Goal: Complete application form: Complete application form

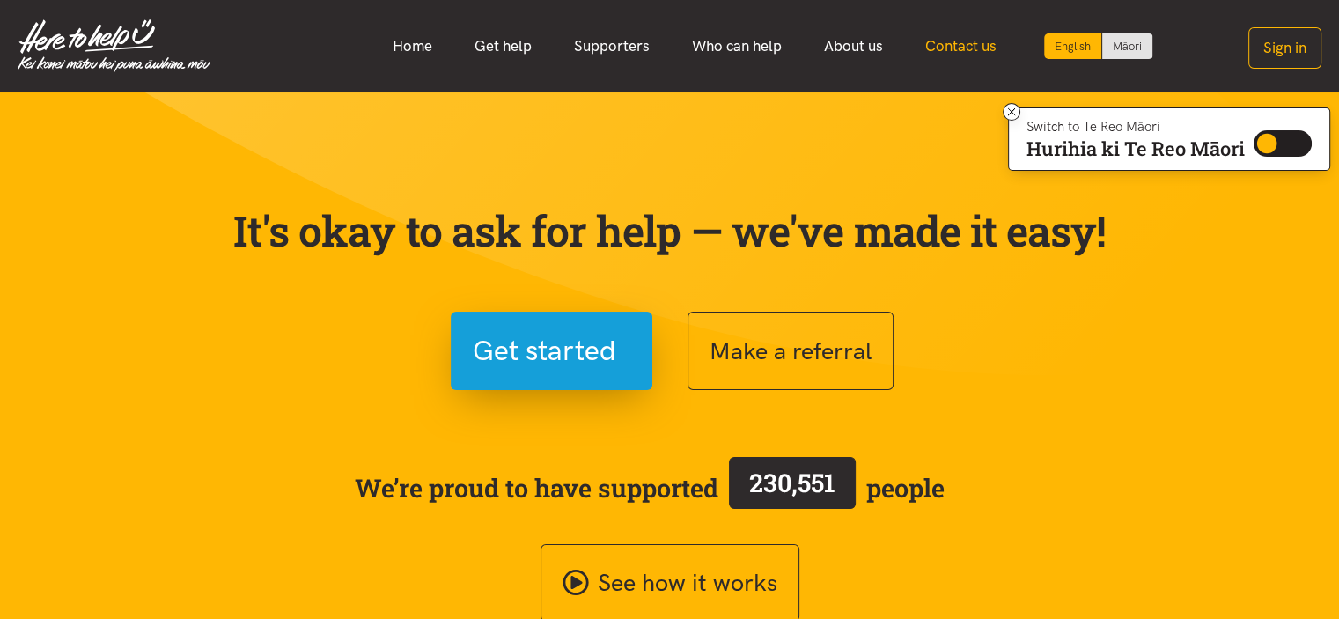
click at [965, 41] on link "Contact us" at bounding box center [961, 46] width 114 height 38
click at [958, 57] on link "Contact us" at bounding box center [961, 46] width 114 height 38
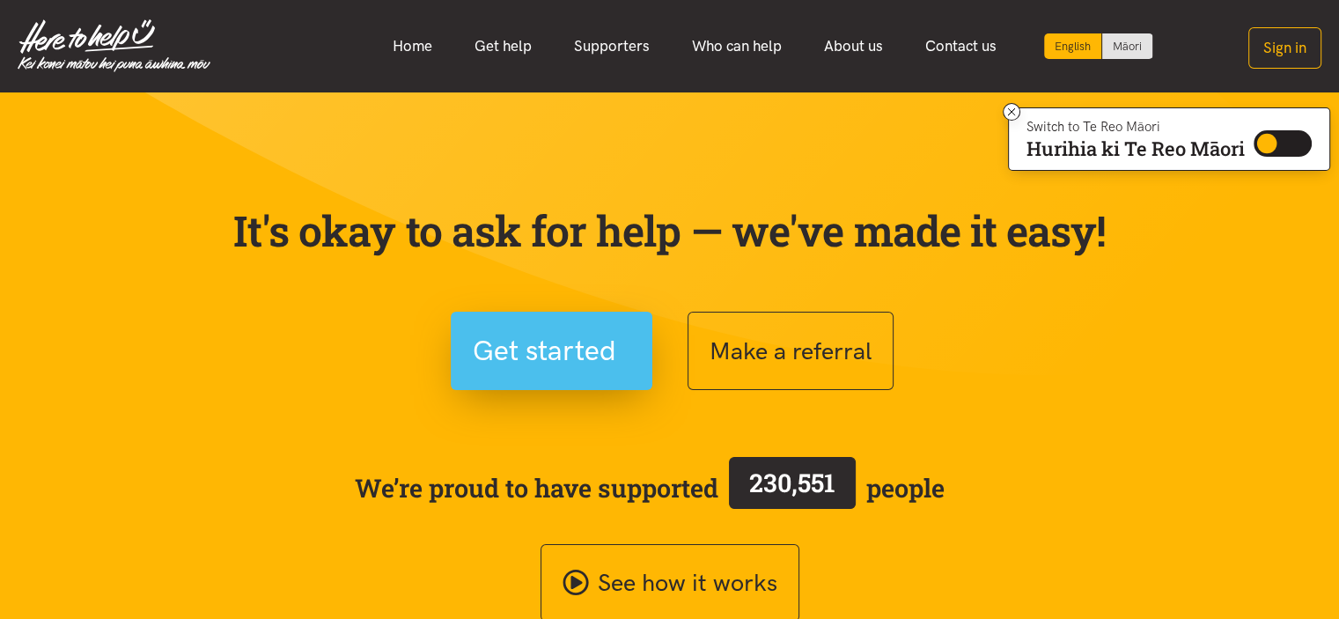
click at [549, 342] on span "Get started" at bounding box center [544, 350] width 143 height 45
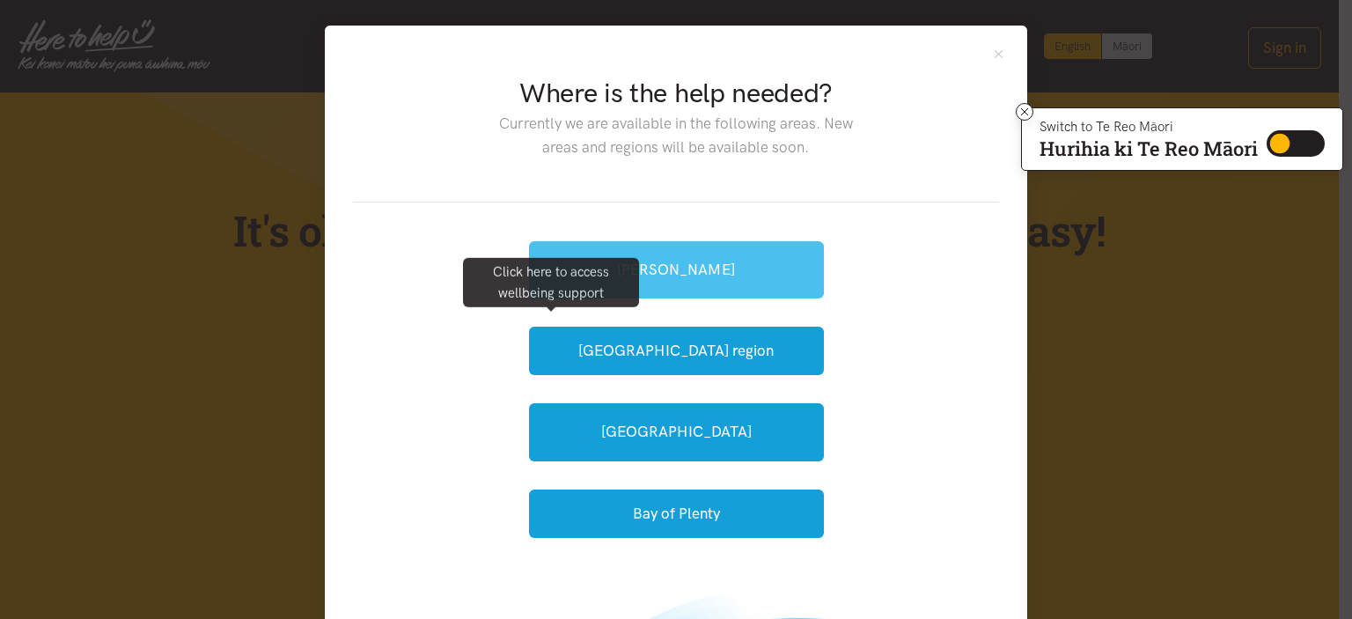
click at [748, 278] on link "[PERSON_NAME]" at bounding box center [676, 269] width 295 height 57
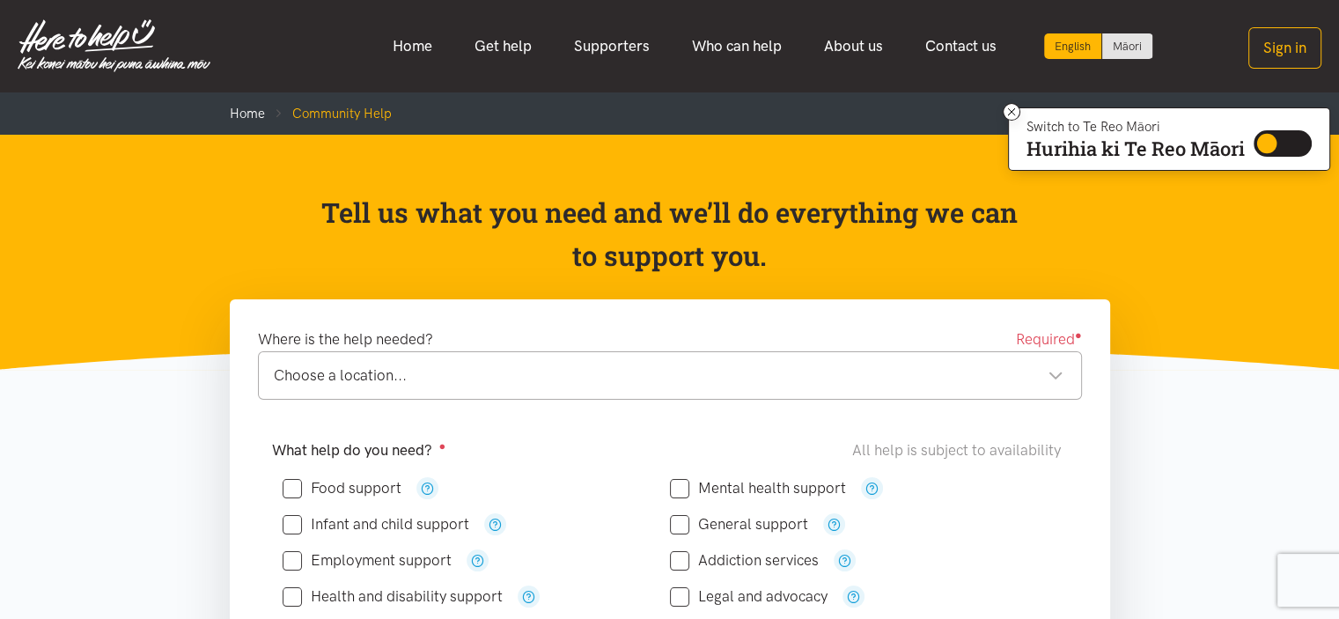
click at [1025, 378] on div "Choose a location..." at bounding box center [669, 376] width 790 height 24
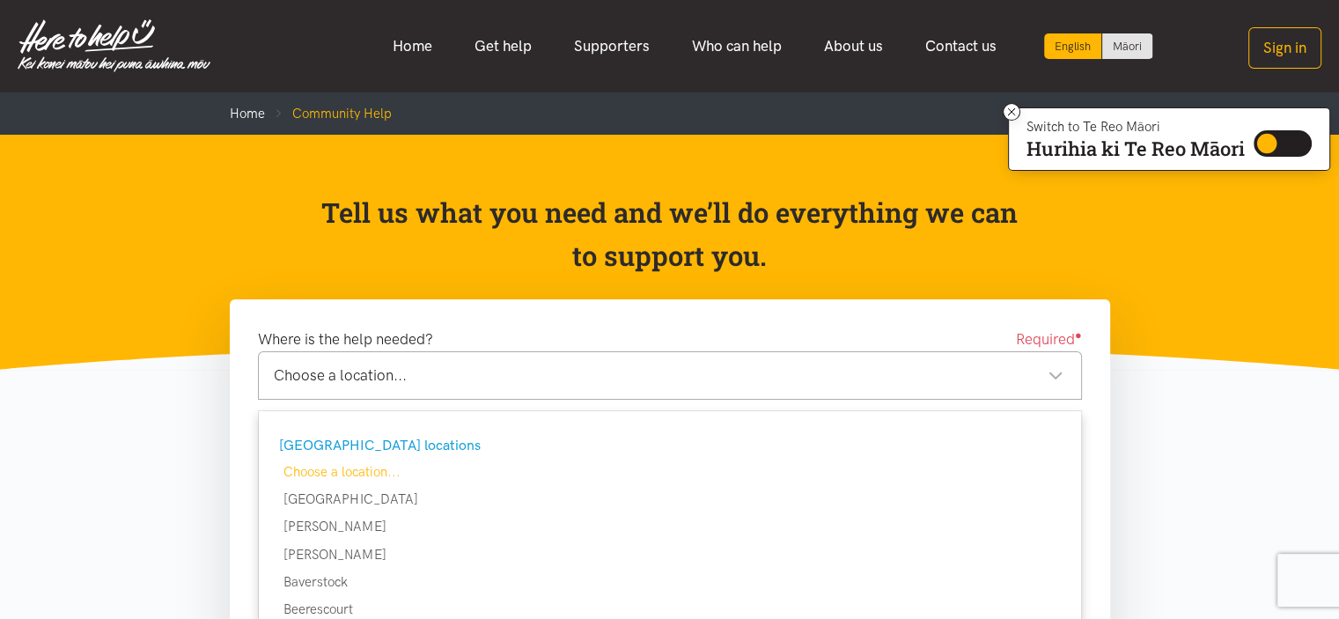
click at [574, 373] on div "Choose a location..." at bounding box center [669, 376] width 790 height 24
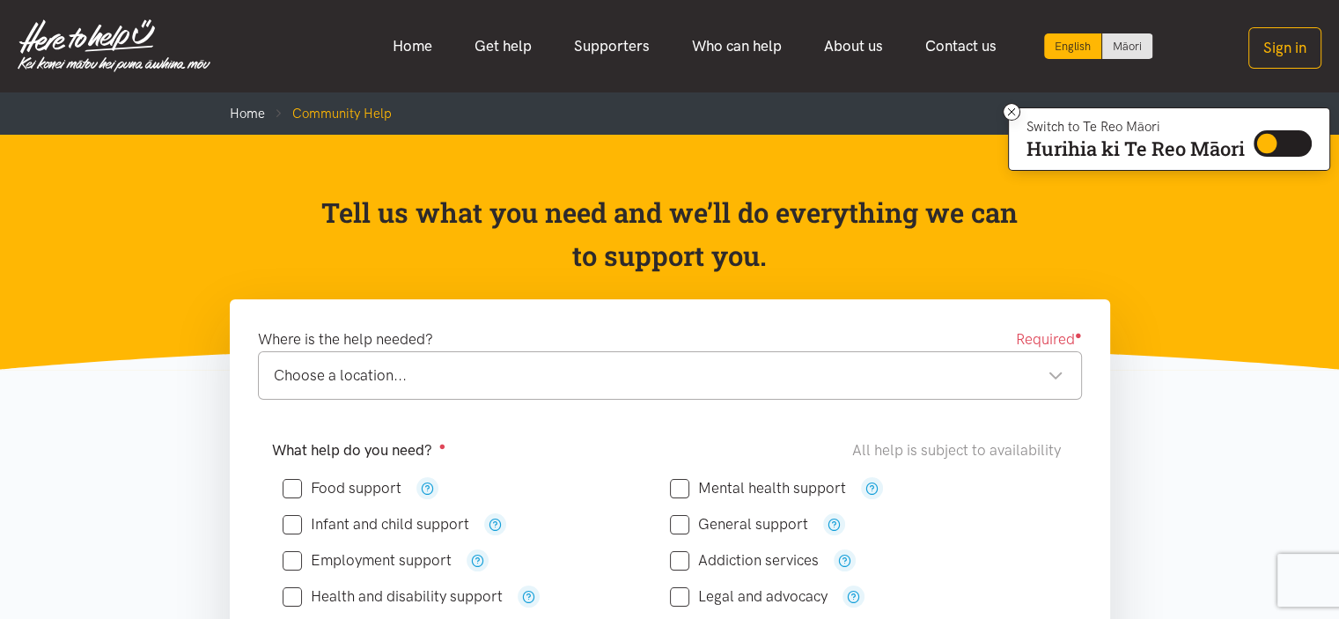
click at [792, 376] on div "Choose a location..." at bounding box center [669, 376] width 790 height 24
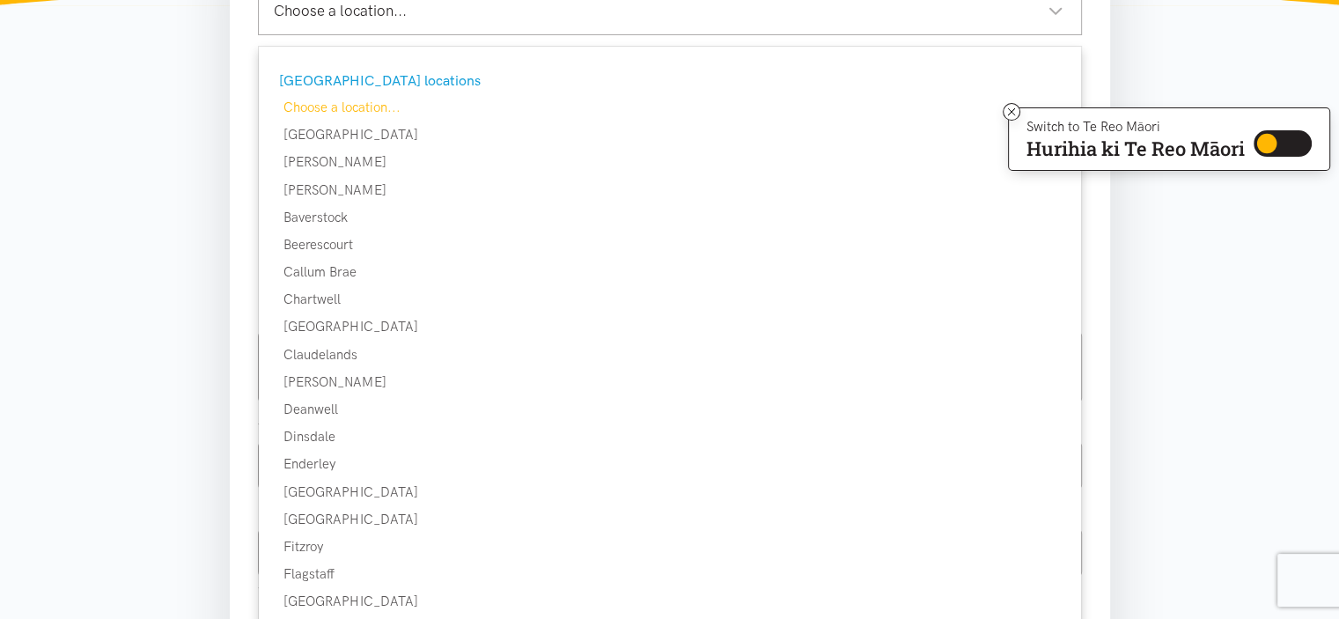
scroll to position [391, 0]
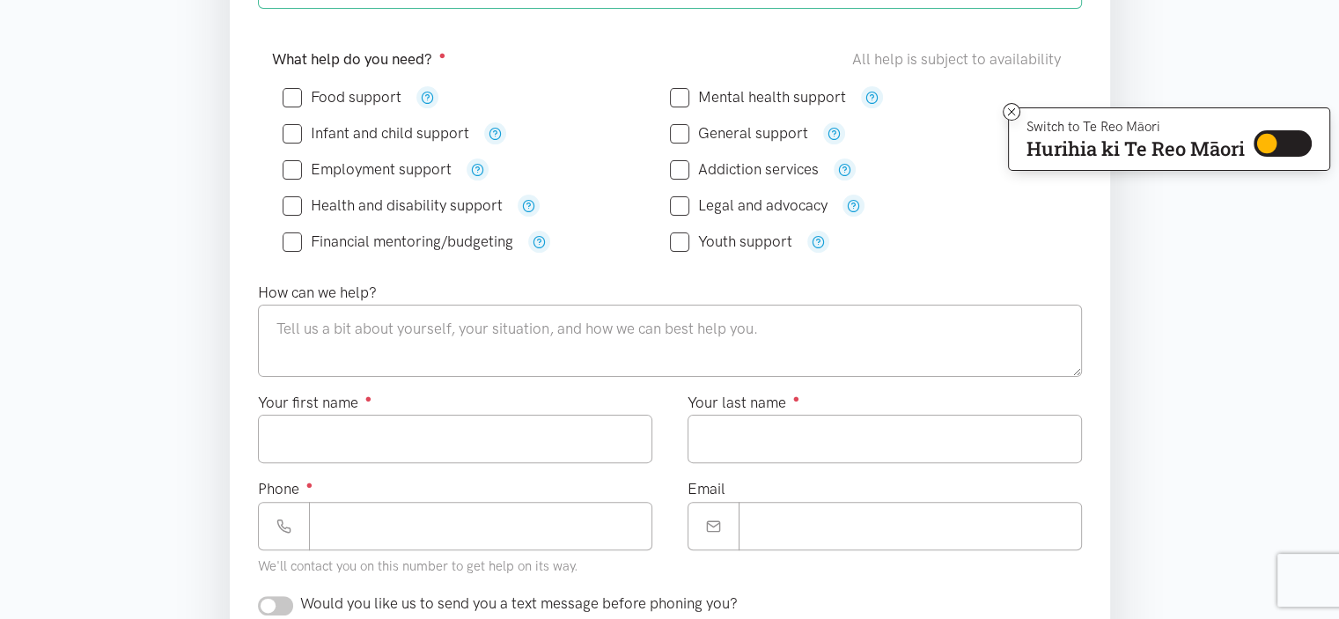
click at [293, 98] on input "Food support" at bounding box center [342, 97] width 119 height 15
checkbox input "true"
click at [672, 117] on div "General support" at bounding box center [863, 133] width 387 height 36
click at [682, 129] on input "General support" at bounding box center [739, 133] width 138 height 15
checkbox input "true"
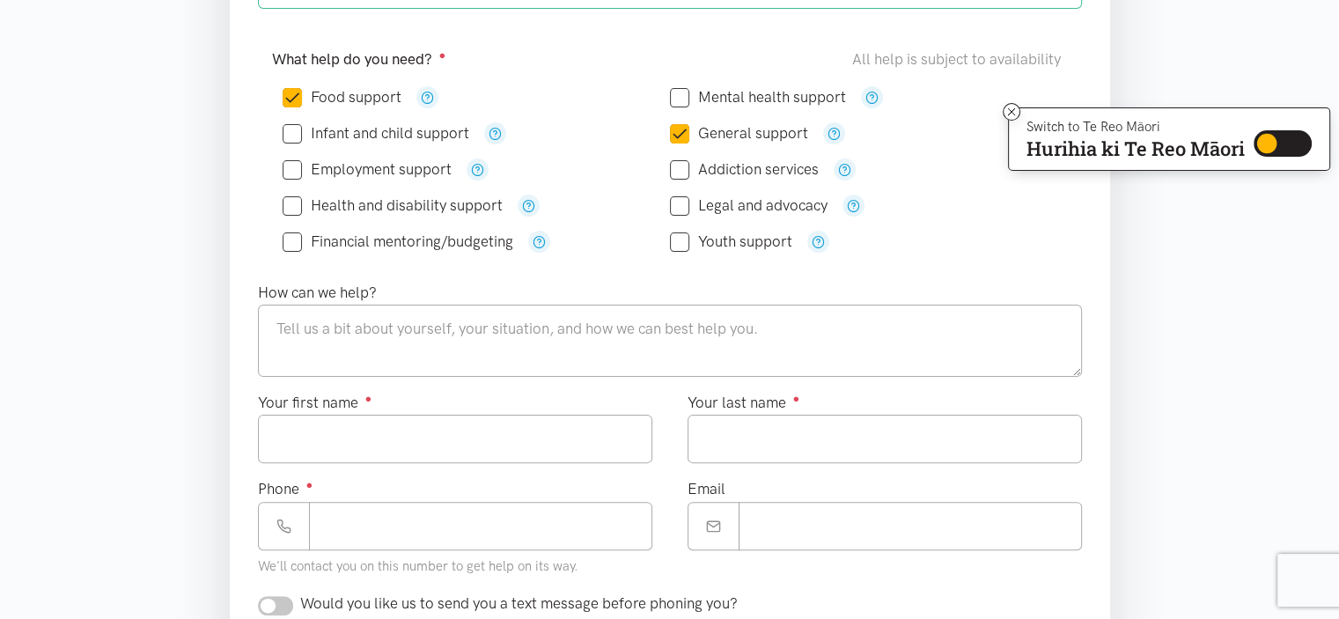
click at [674, 172] on input "Addiction services" at bounding box center [744, 169] width 149 height 15
checkbox input "true"
click at [291, 169] on input "Employment support" at bounding box center [367, 169] width 169 height 15
checkbox input "true"
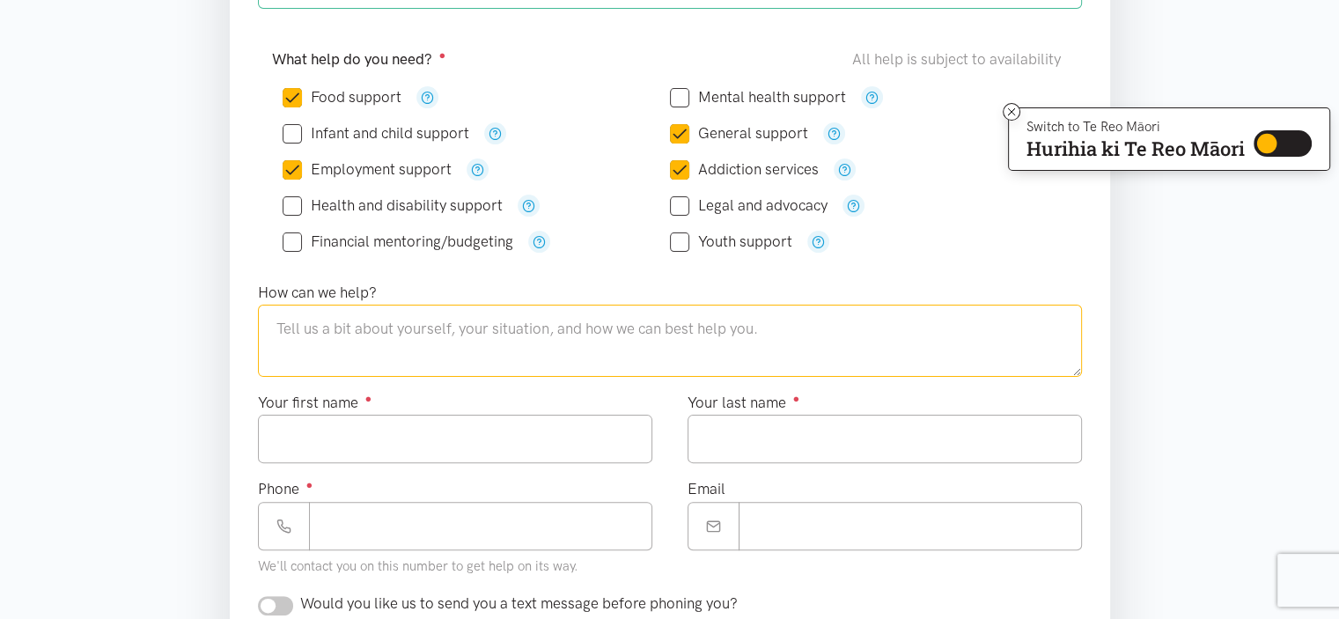
click at [649, 334] on textarea at bounding box center [670, 341] width 824 height 72
type textarea "Currently on EM bail waiting sentencing and wanting to make positive changes. A…"
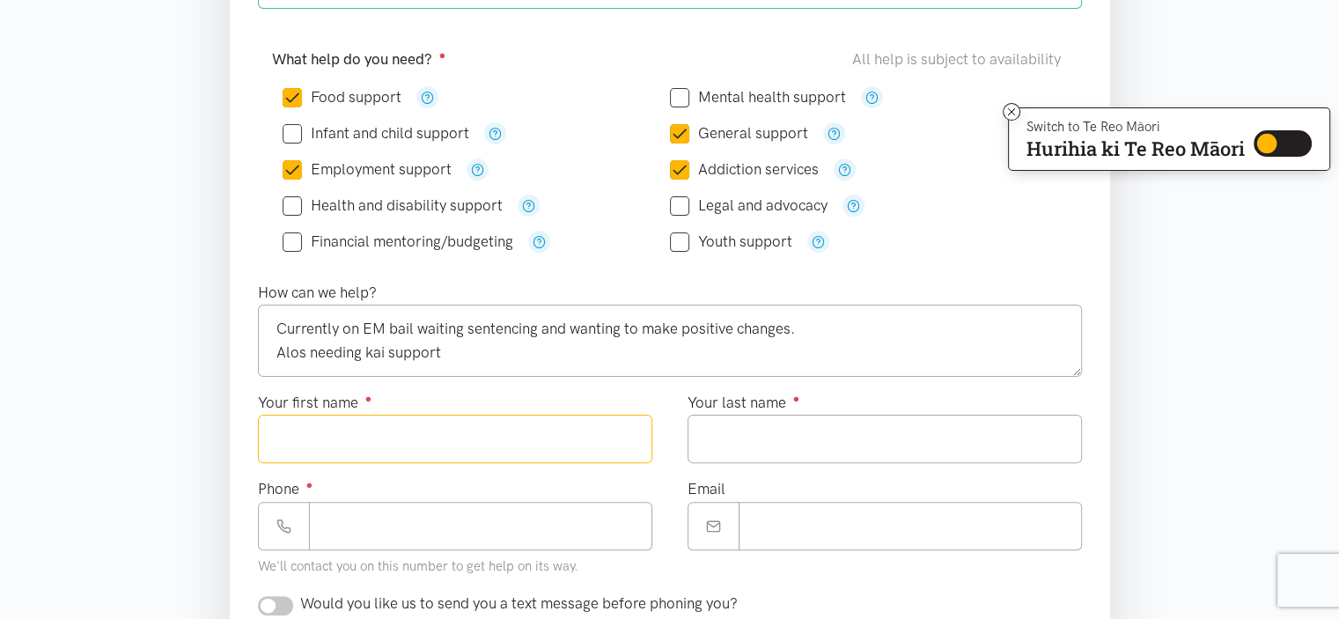
click at [387, 442] on input "Your first name ●" at bounding box center [455, 439] width 394 height 48
type input "***"
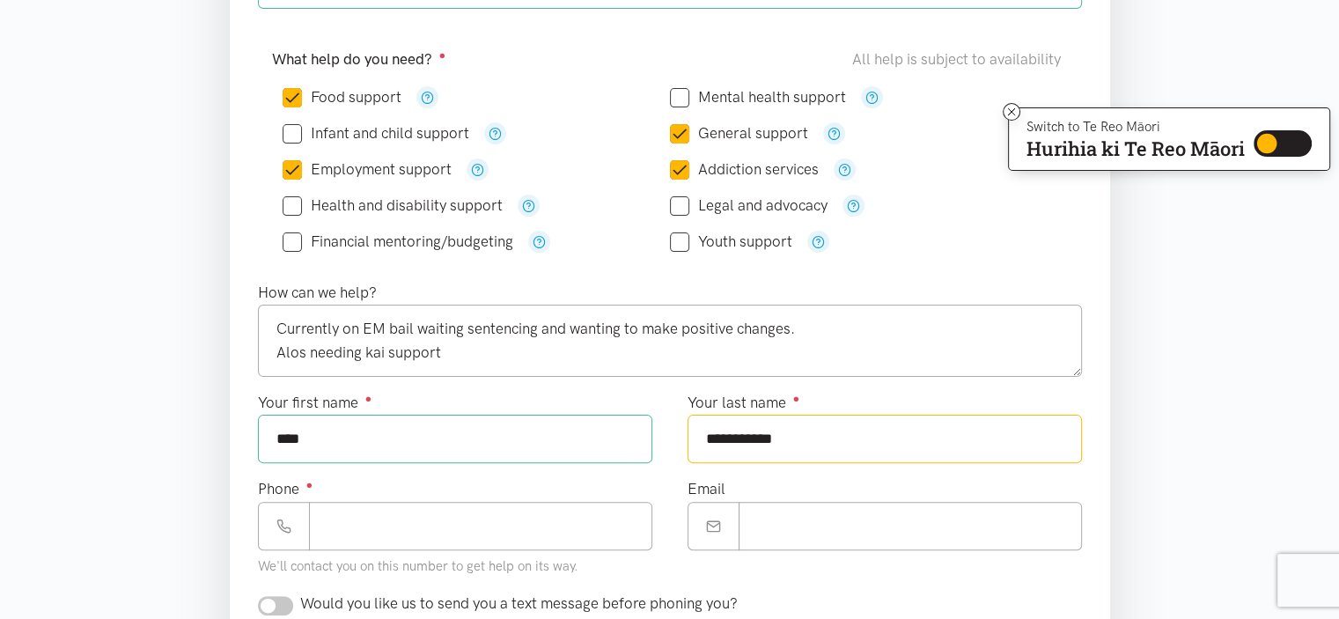
type input "**********"
click at [364, 511] on input "Phone ●" at bounding box center [480, 526] width 343 height 48
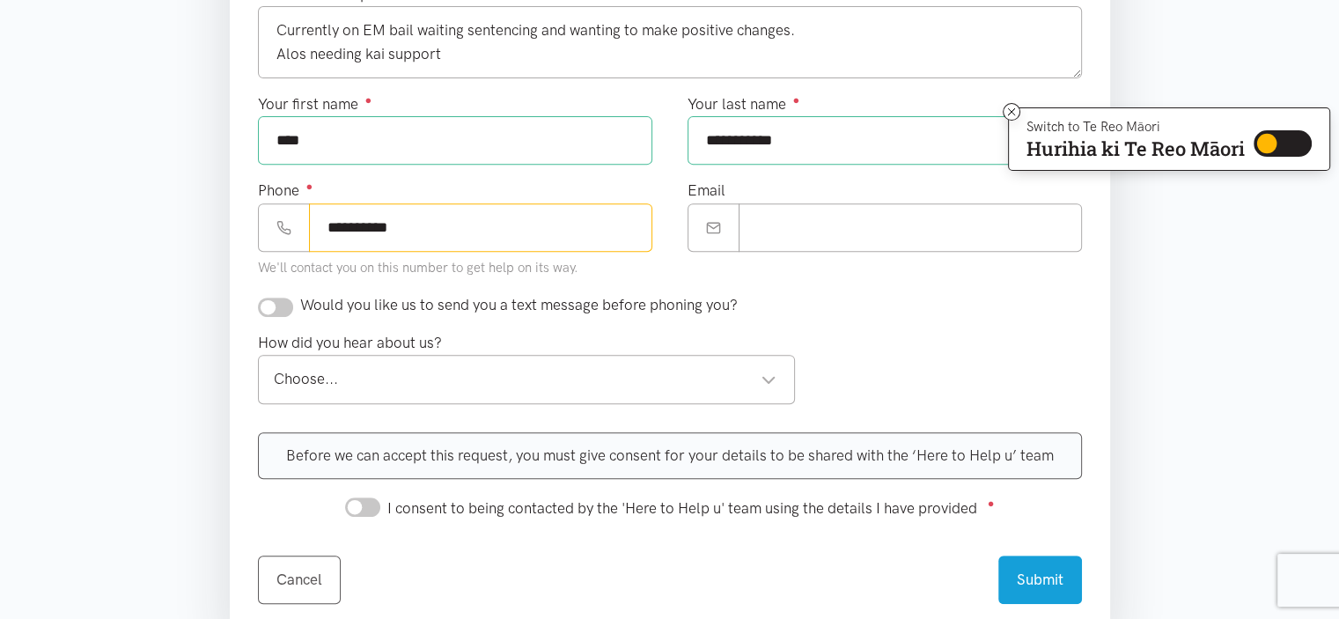
scroll to position [694, 0]
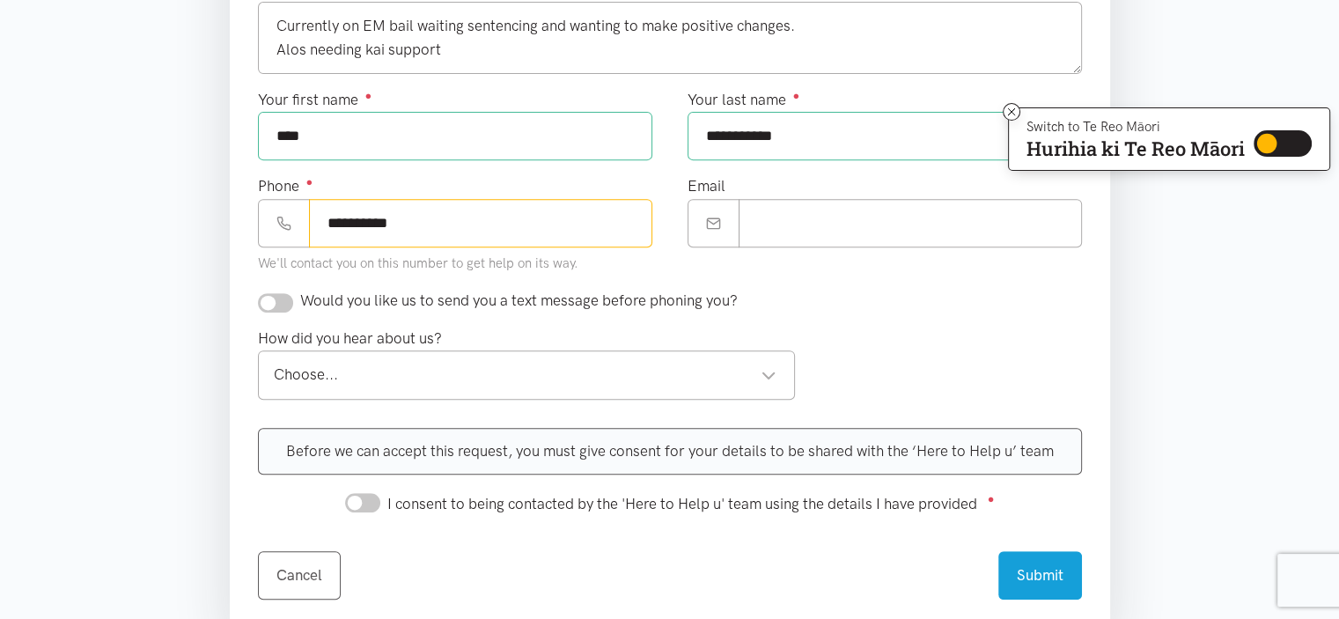
type input "**********"
click at [281, 301] on input "checkbox" at bounding box center [275, 302] width 35 height 19
checkbox input "true"
click at [762, 363] on div "Choose..." at bounding box center [525, 375] width 503 height 24
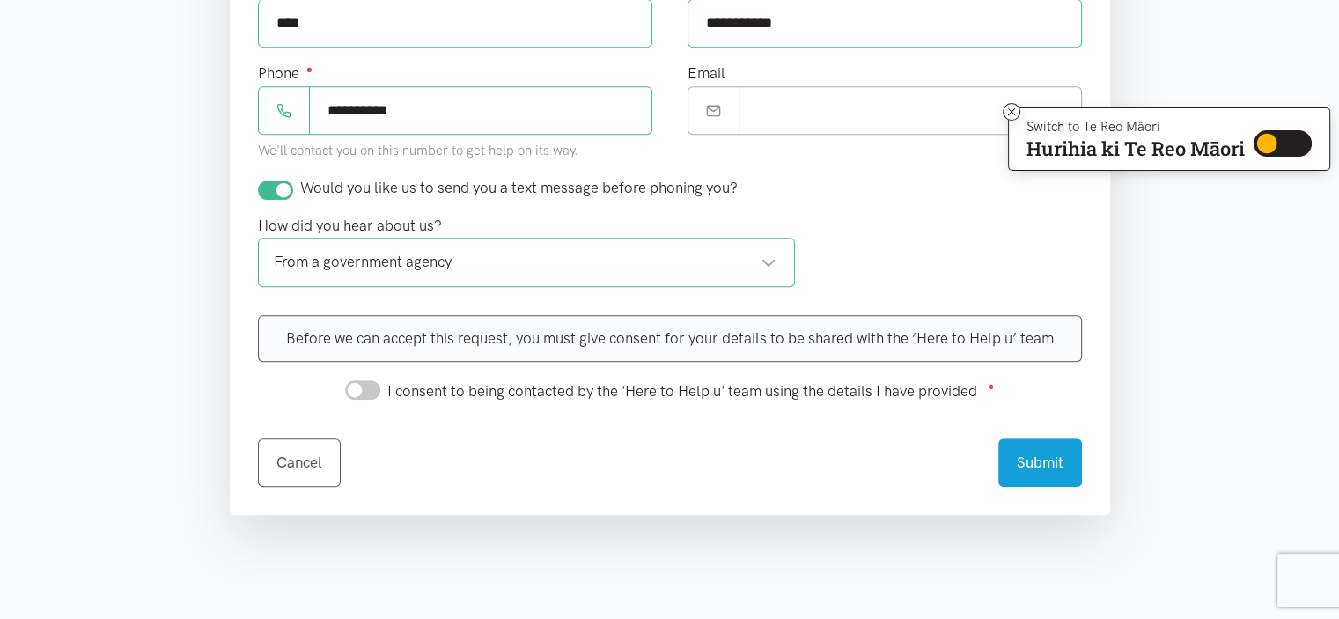
scroll to position [806, 0]
click at [364, 389] on input "I consent to being contacted by the 'Here to Help u' team using the details I h…" at bounding box center [362, 389] width 35 height 19
checkbox input "true"
click at [1033, 466] on button "Submit" at bounding box center [1040, 460] width 84 height 48
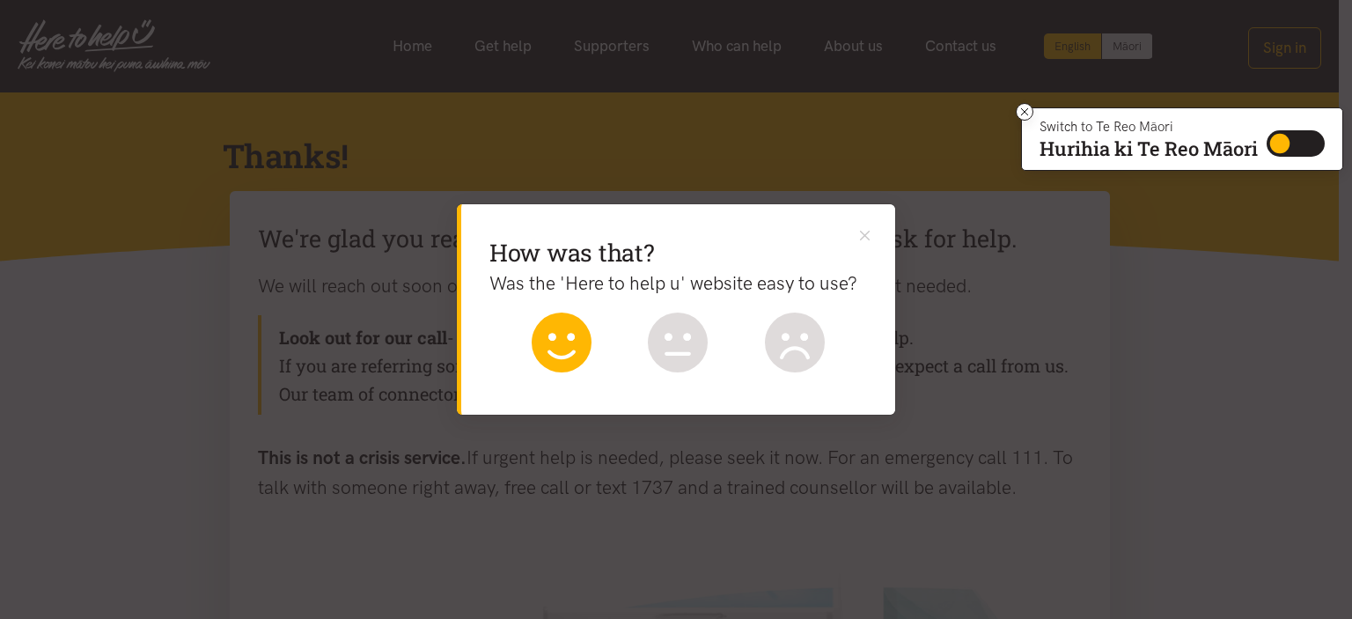
click at [578, 337] on icon at bounding box center [562, 342] width 60 height 60
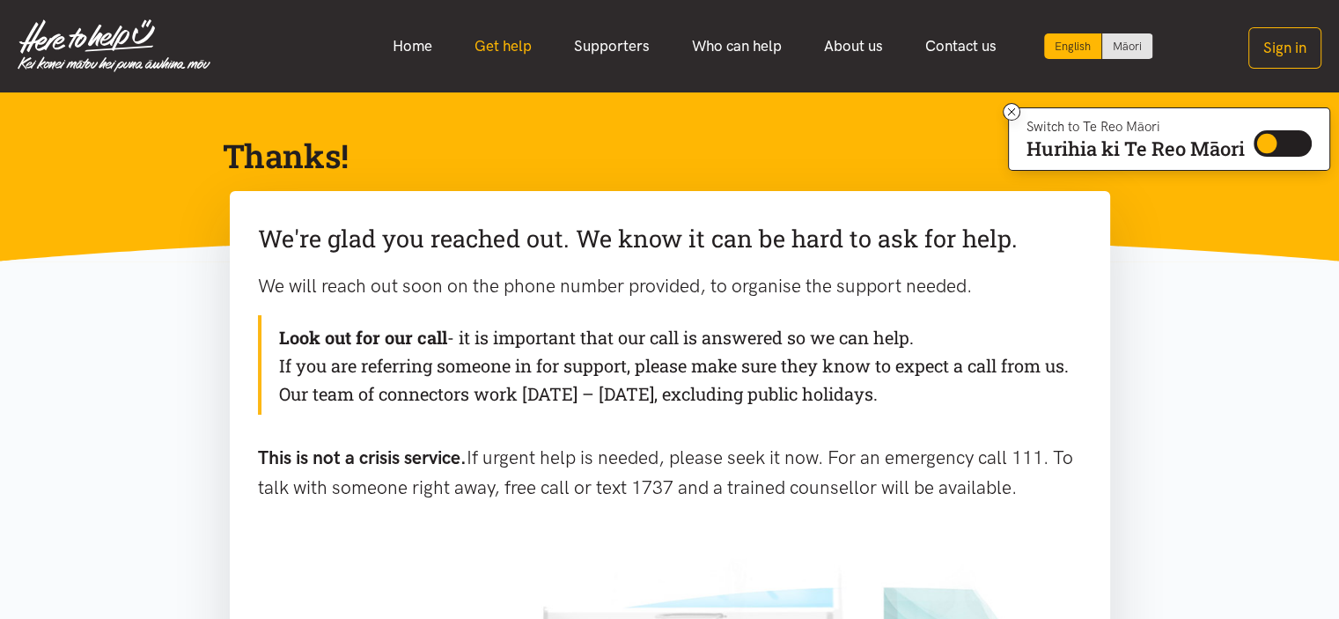
click at [503, 57] on link "Get help" at bounding box center [502, 46] width 99 height 38
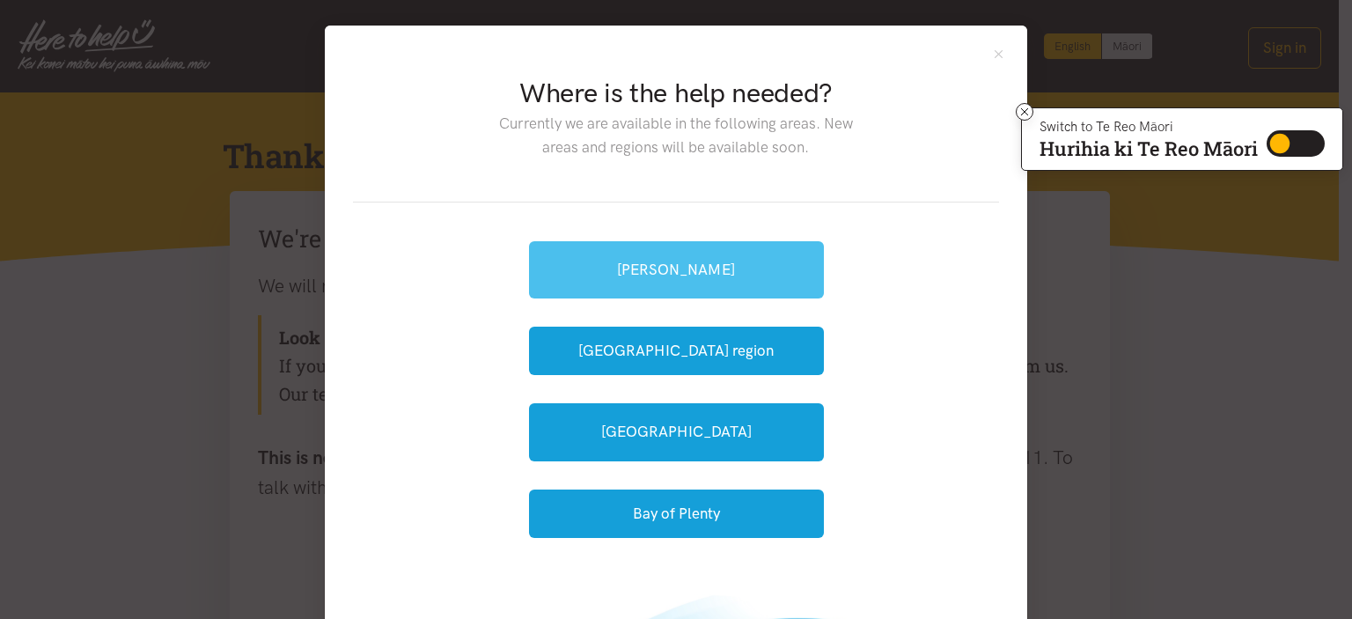
click at [739, 270] on link "[PERSON_NAME]" at bounding box center [676, 269] width 295 height 57
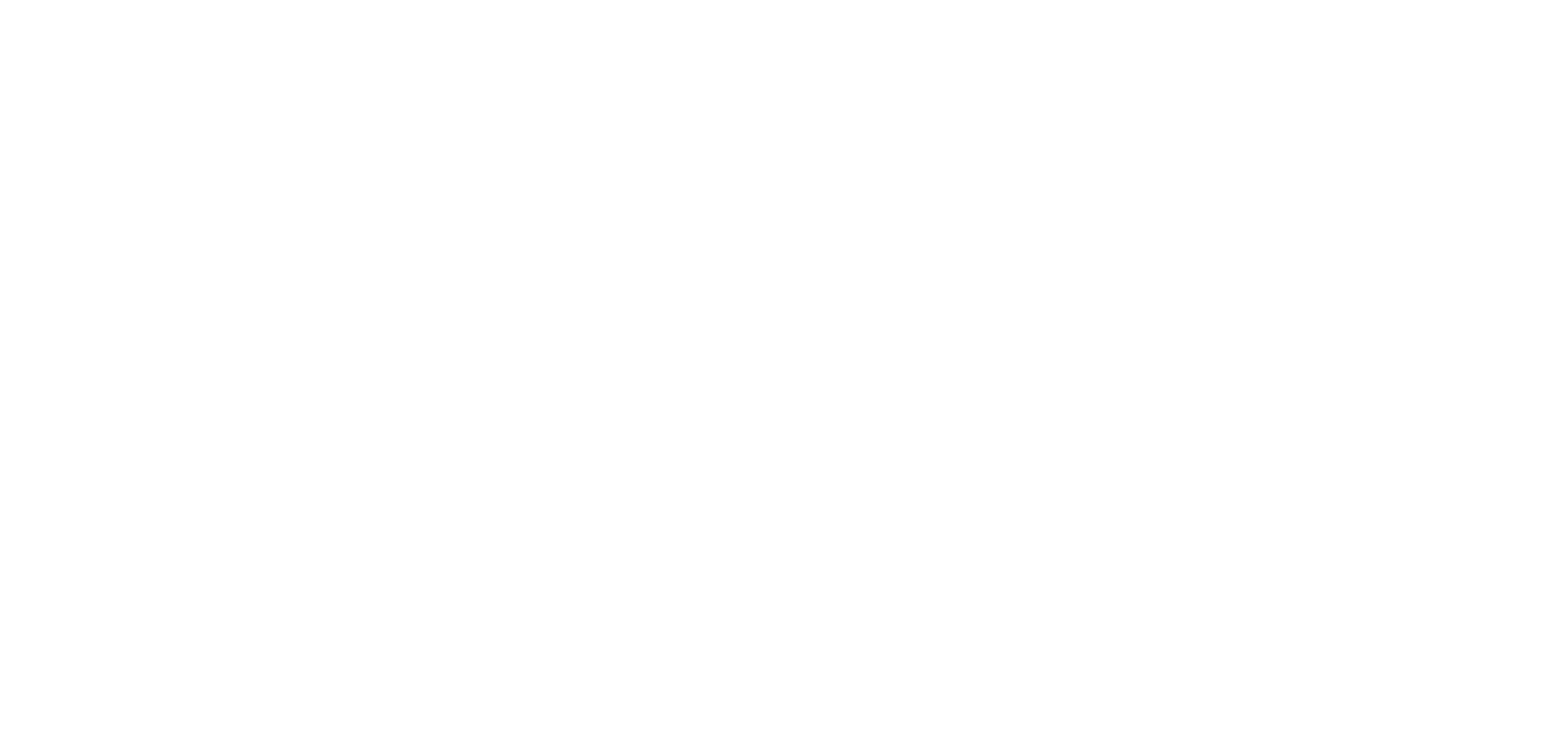
scroll to position [549, 0]
